Goal: Register for event/course

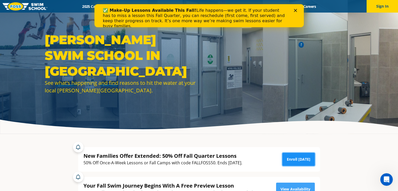
click at [298, 158] on link "Enroll Today" at bounding box center [298, 159] width 32 height 13
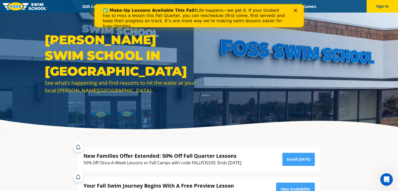
click at [295, 10] on polygon "Close" at bounding box center [295, 10] width 3 height 3
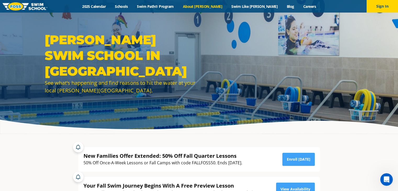
click at [210, 4] on link "About [PERSON_NAME]" at bounding box center [202, 6] width 49 height 5
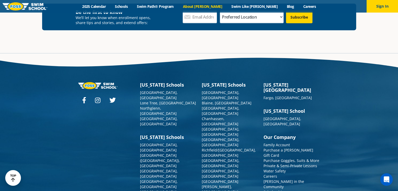
scroll to position [1391, 0]
